Goal: Task Accomplishment & Management: Manage account settings

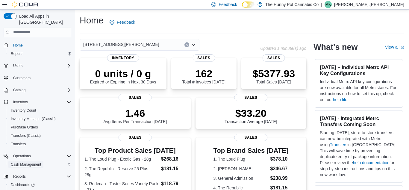
click at [35, 162] on span "Cash Management" at bounding box center [26, 164] width 30 height 5
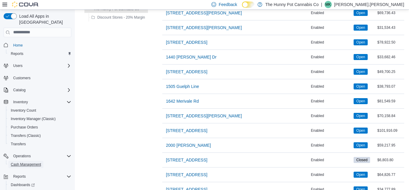
scroll to position [146, 0]
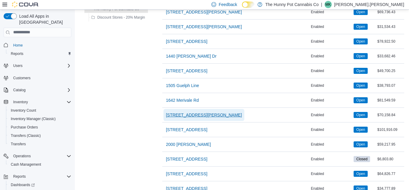
click at [187, 118] on span "[STREET_ADDRESS][PERSON_NAME]" at bounding box center [204, 115] width 76 height 12
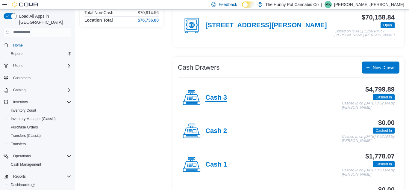
click at [210, 99] on h4 "Cash 3" at bounding box center [216, 98] width 22 height 8
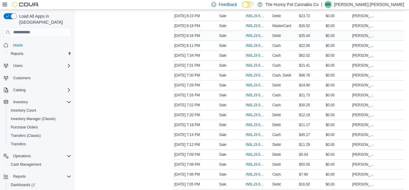
scroll to position [135, 0]
click at [249, 154] on span "IN5LJ3-5758219" at bounding box center [255, 153] width 18 height 5
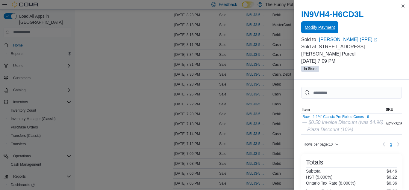
click at [312, 29] on span "Modify Payment" at bounding box center [320, 27] width 30 height 6
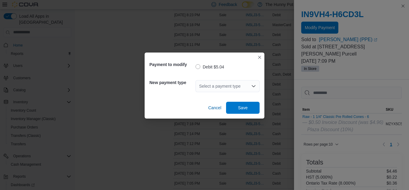
click at [254, 87] on icon "Open list of options" at bounding box center [253, 86] width 5 height 5
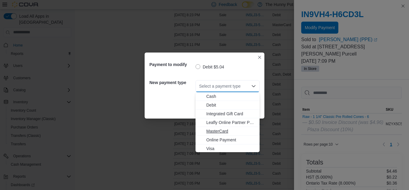
click at [215, 132] on span "MasterCard" at bounding box center [231, 131] width 50 height 6
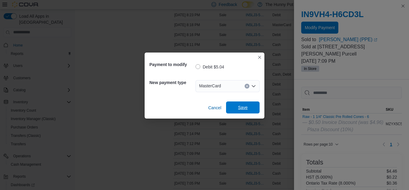
click at [251, 107] on span "Save" at bounding box center [243, 107] width 26 height 12
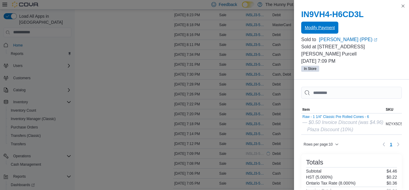
scroll to position [0, 0]
